Goal: Information Seeking & Learning: Learn about a topic

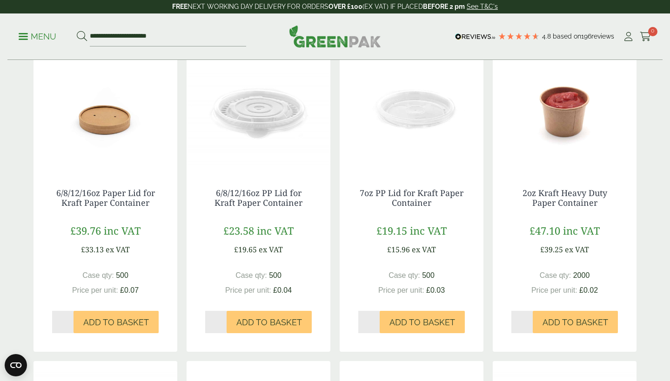
scroll to position [542, 0]
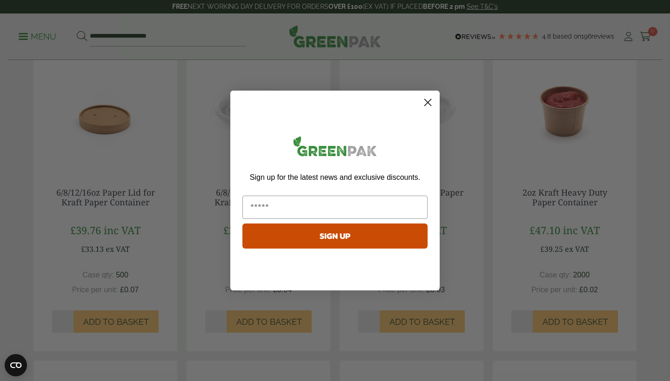
click at [429, 105] on circle "Close dialog" at bounding box center [427, 102] width 15 height 15
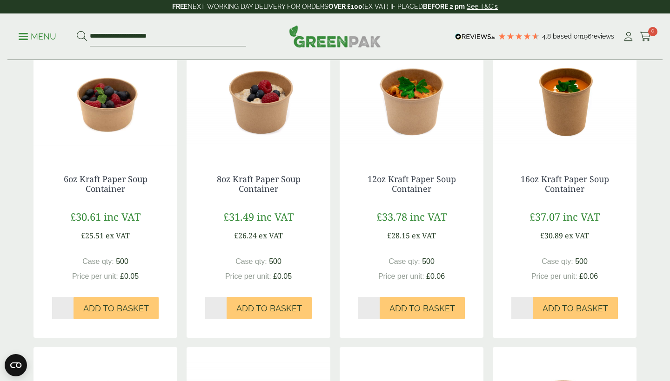
scroll to position [248, 0]
click at [560, 120] on img at bounding box center [565, 97] width 144 height 116
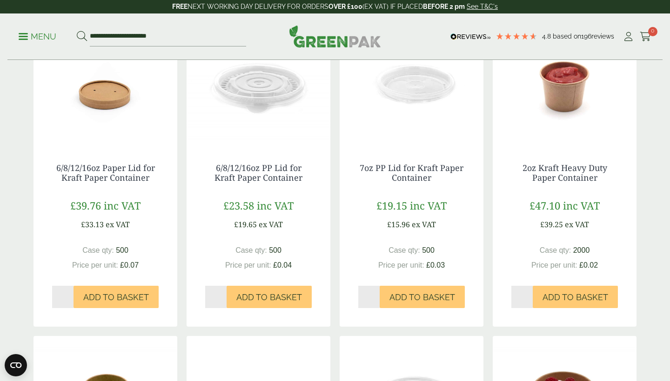
scroll to position [568, 0]
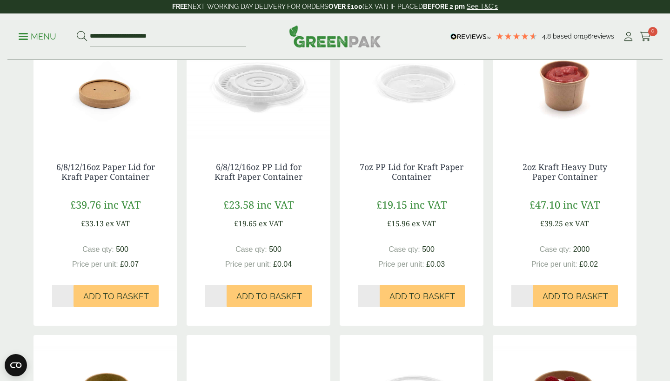
click at [265, 132] on img at bounding box center [259, 85] width 144 height 116
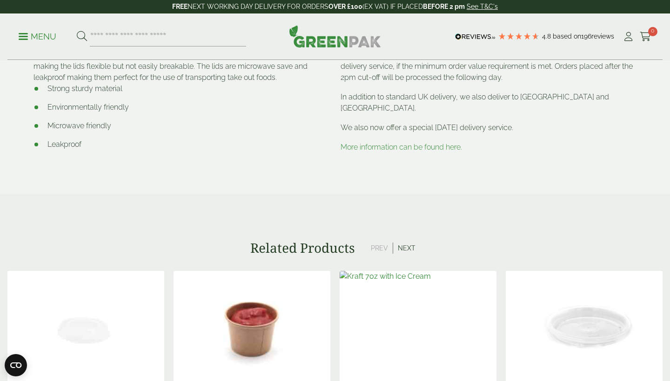
scroll to position [380, 0]
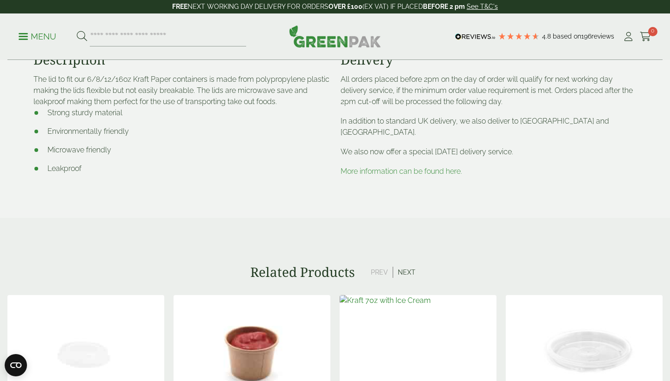
click at [440, 170] on link "More information can be found here." at bounding box center [400, 171] width 121 height 9
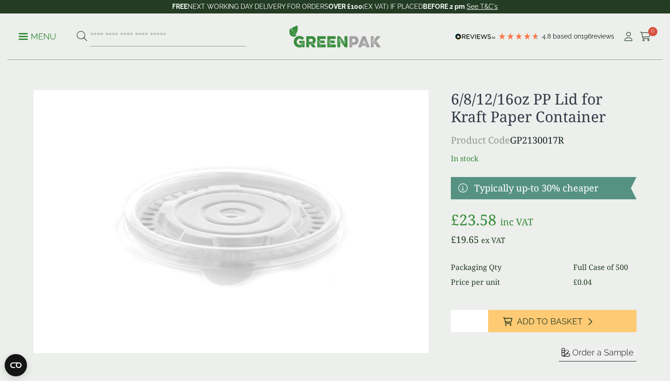
scroll to position [0, 0]
